Goal: Find specific page/section: Find specific page/section

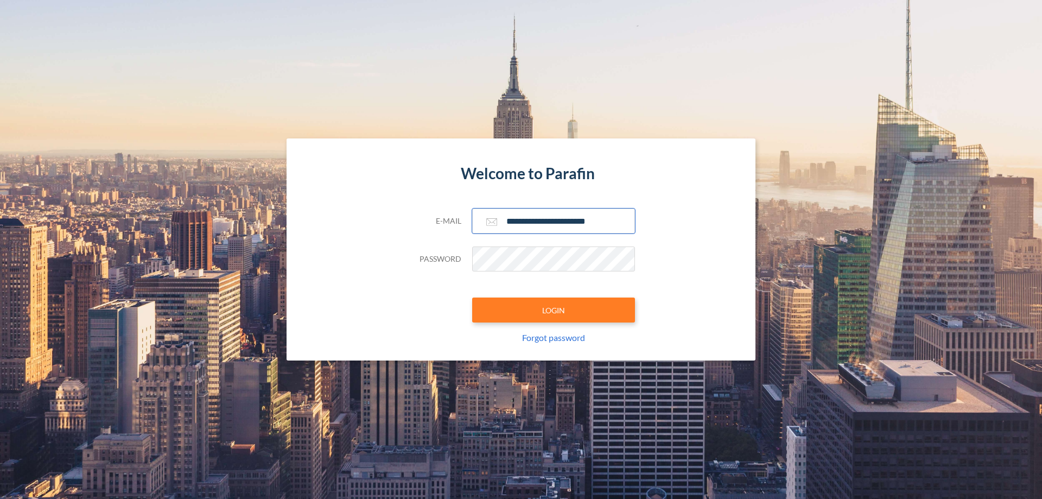
type input "**********"
click at [554, 310] on button "LOGIN" at bounding box center [553, 309] width 163 height 25
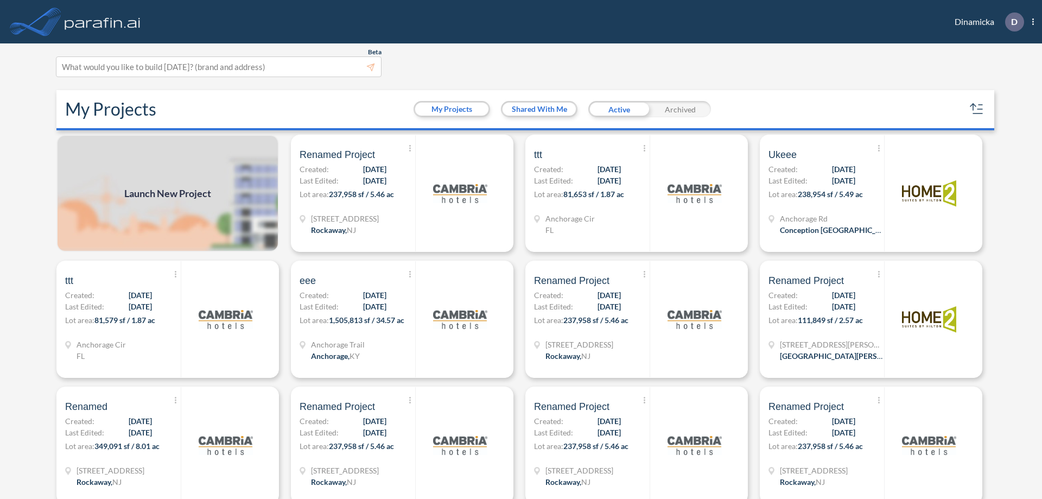
scroll to position [3, 0]
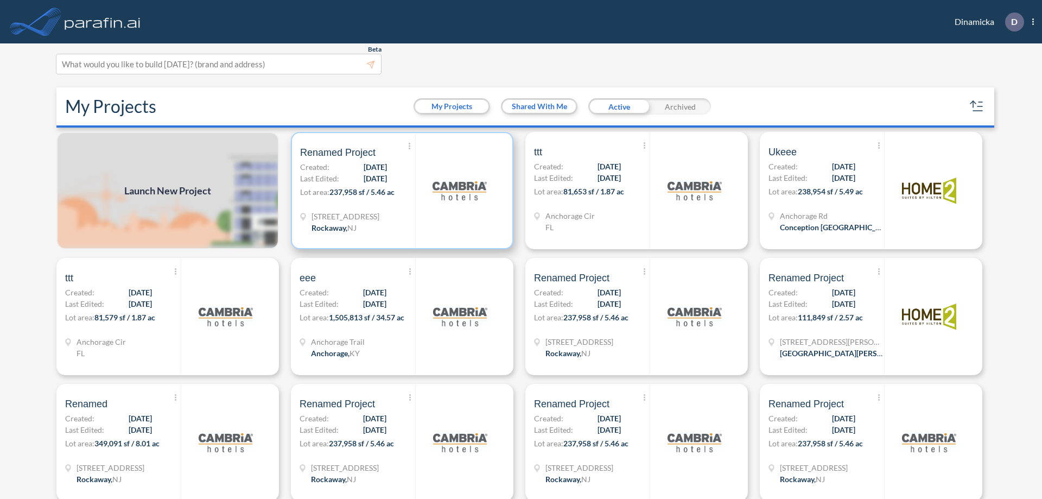
click at [400, 191] on p "Lot area: 237,958 sf / 5.46 ac" at bounding box center [357, 194] width 115 height 16
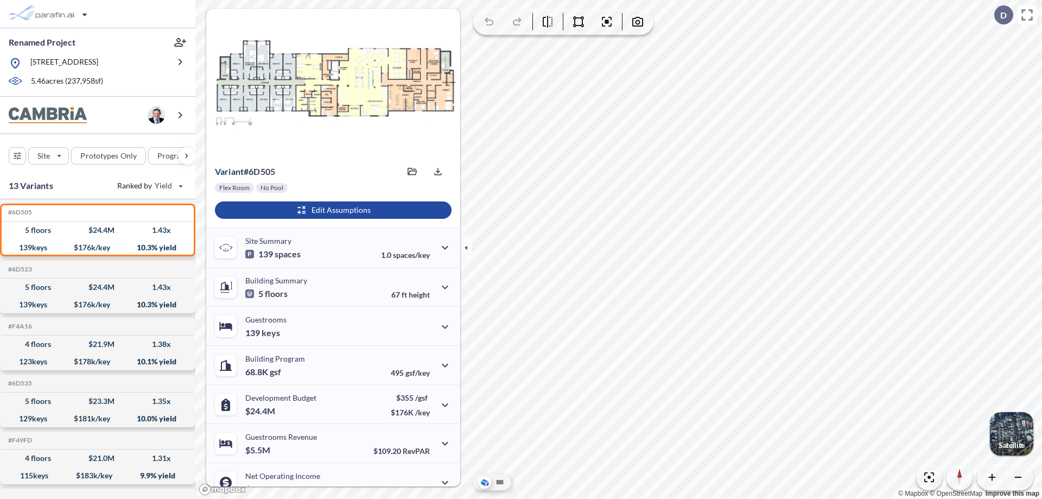
scroll to position [55, 0]
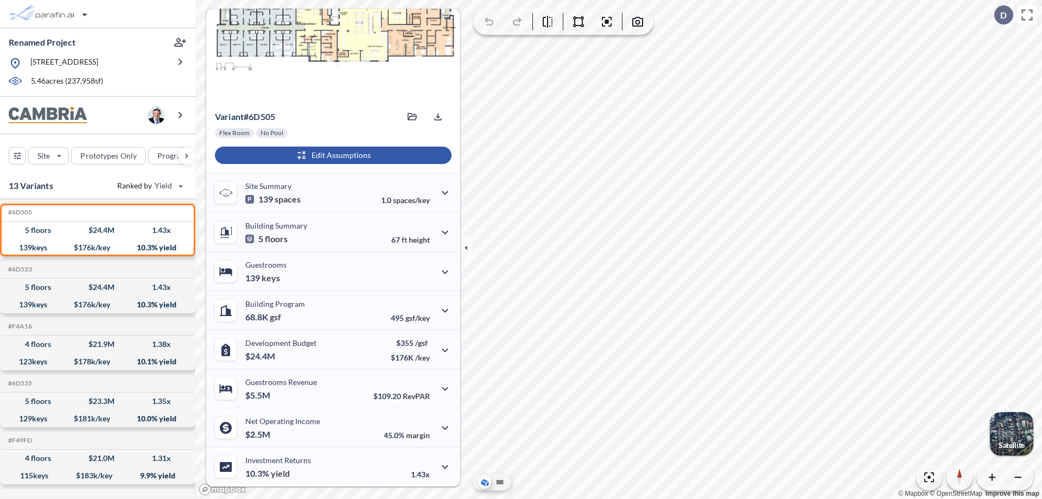
click at [332, 155] on div "button" at bounding box center [333, 155] width 237 height 17
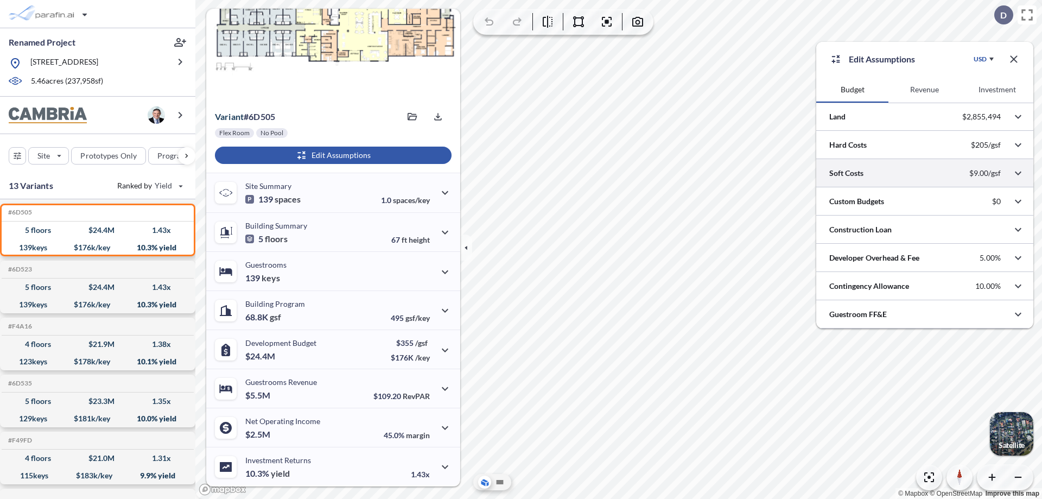
click at [925, 173] on div at bounding box center [924, 173] width 217 height 28
